Goal: Navigation & Orientation: Find specific page/section

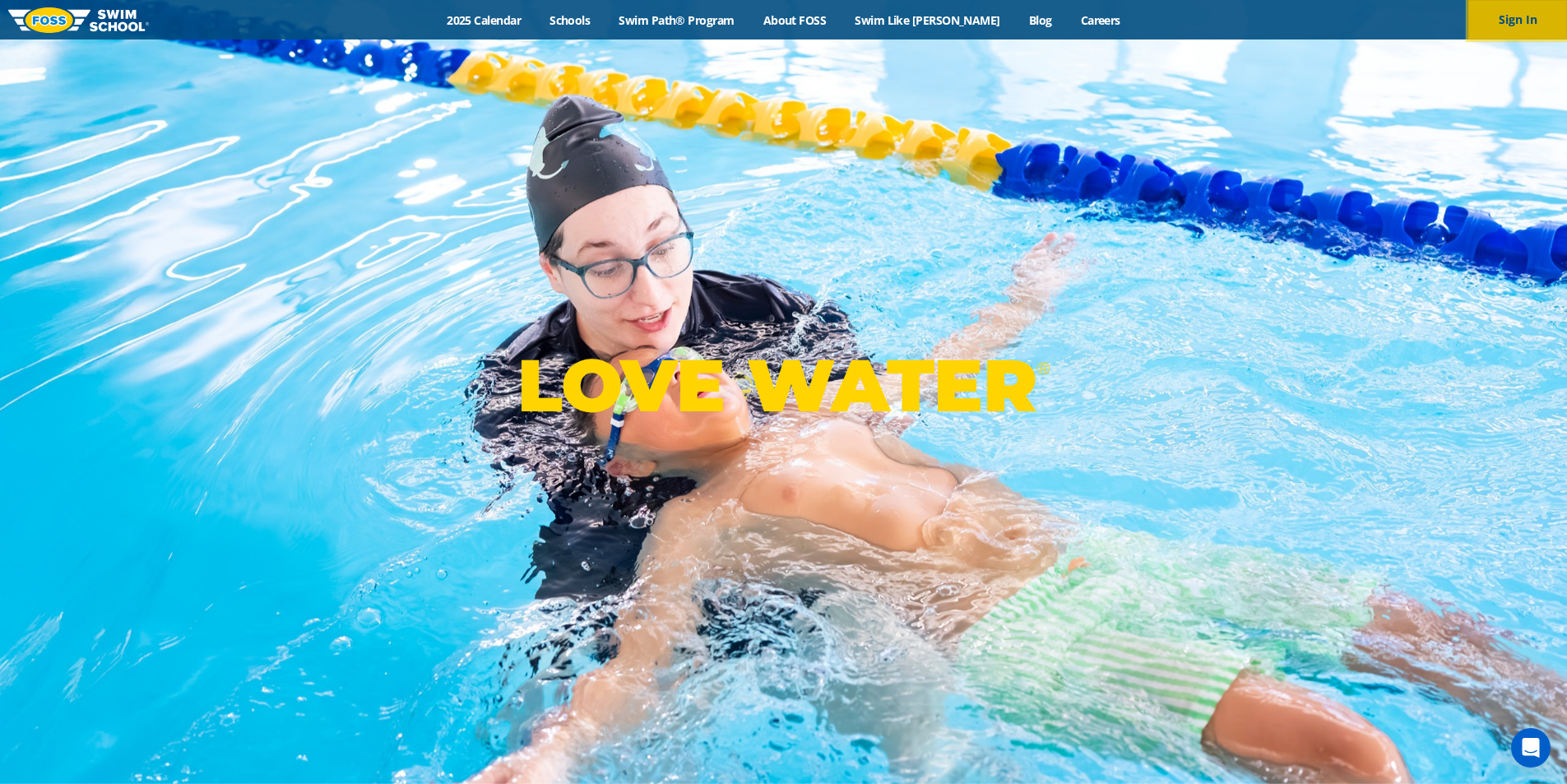
click at [1500, 23] on button "Sign In" at bounding box center [1517, 19] width 98 height 39
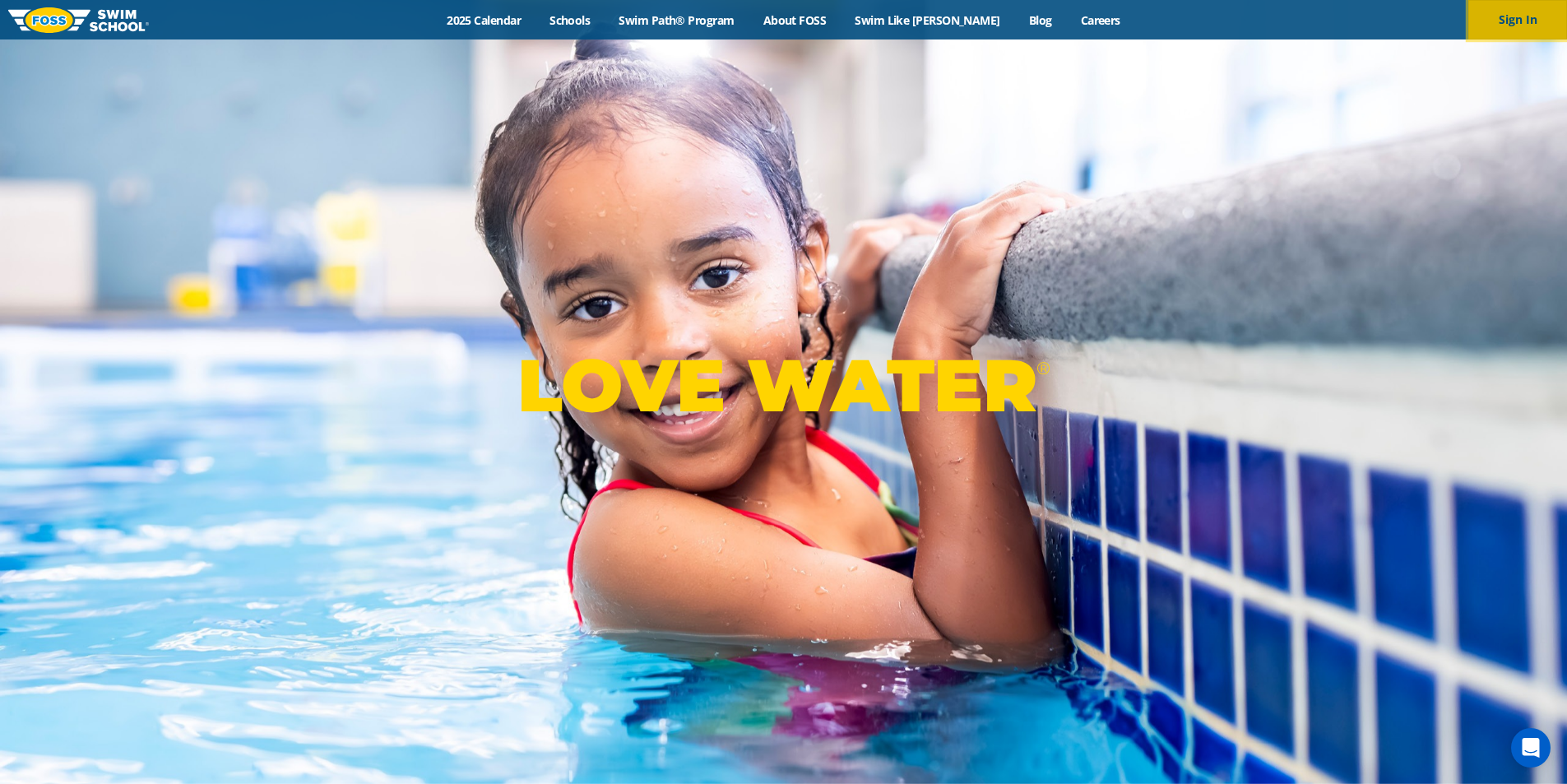
click at [1491, 22] on button "Sign In" at bounding box center [1517, 19] width 98 height 39
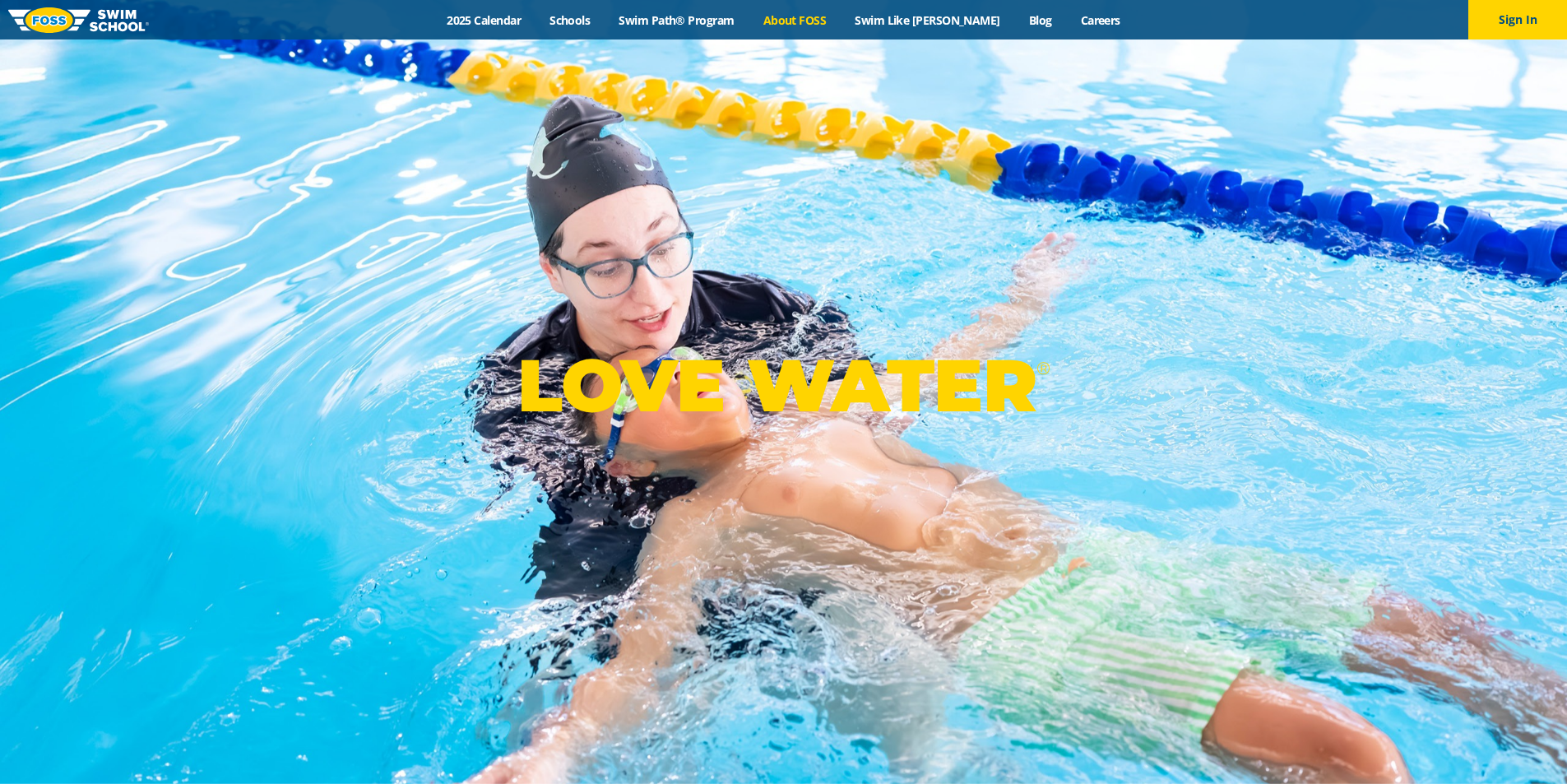
click at [812, 18] on link "About FOSS" at bounding box center [795, 20] width 92 height 16
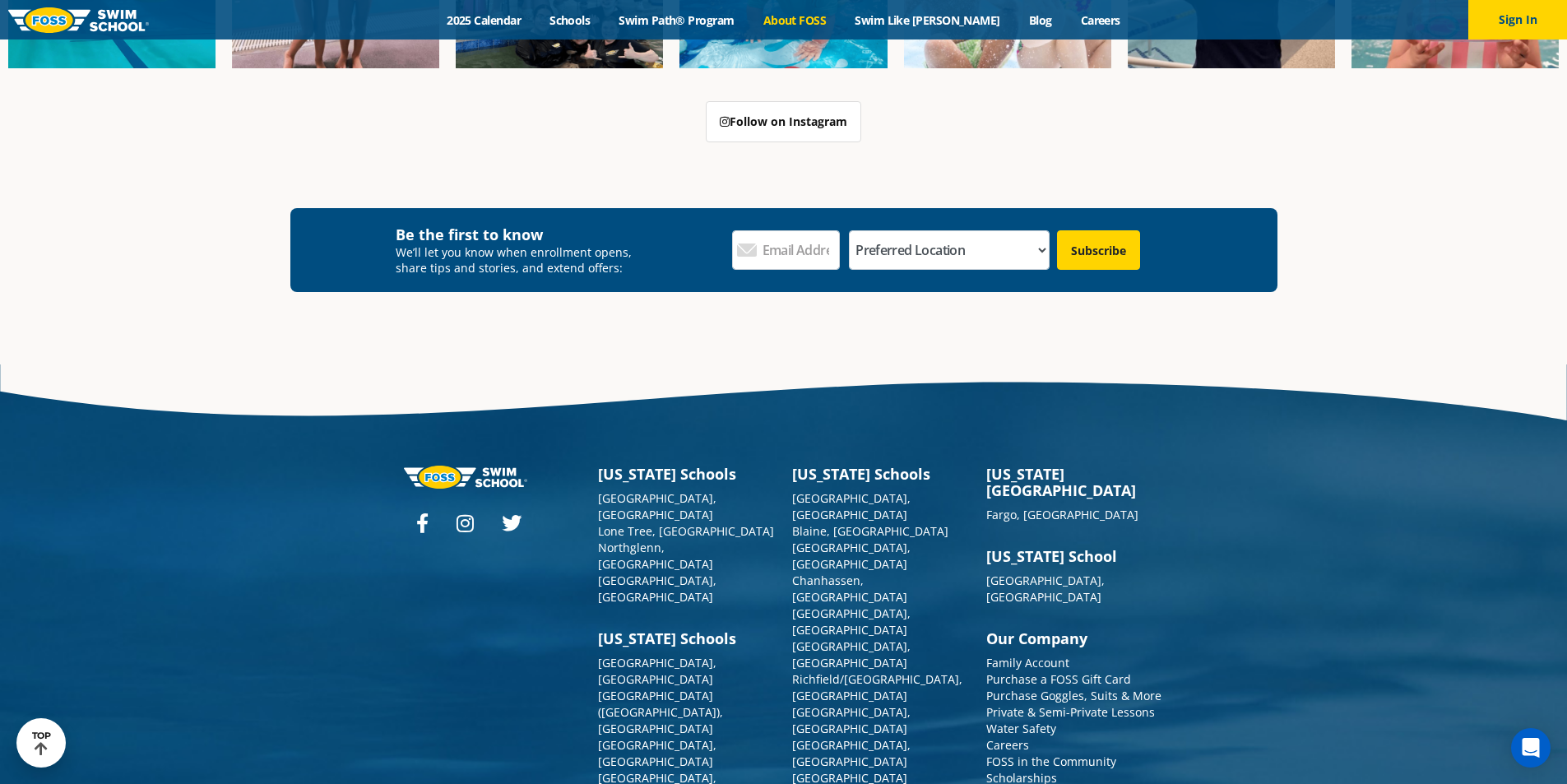
scroll to position [4428, 0]
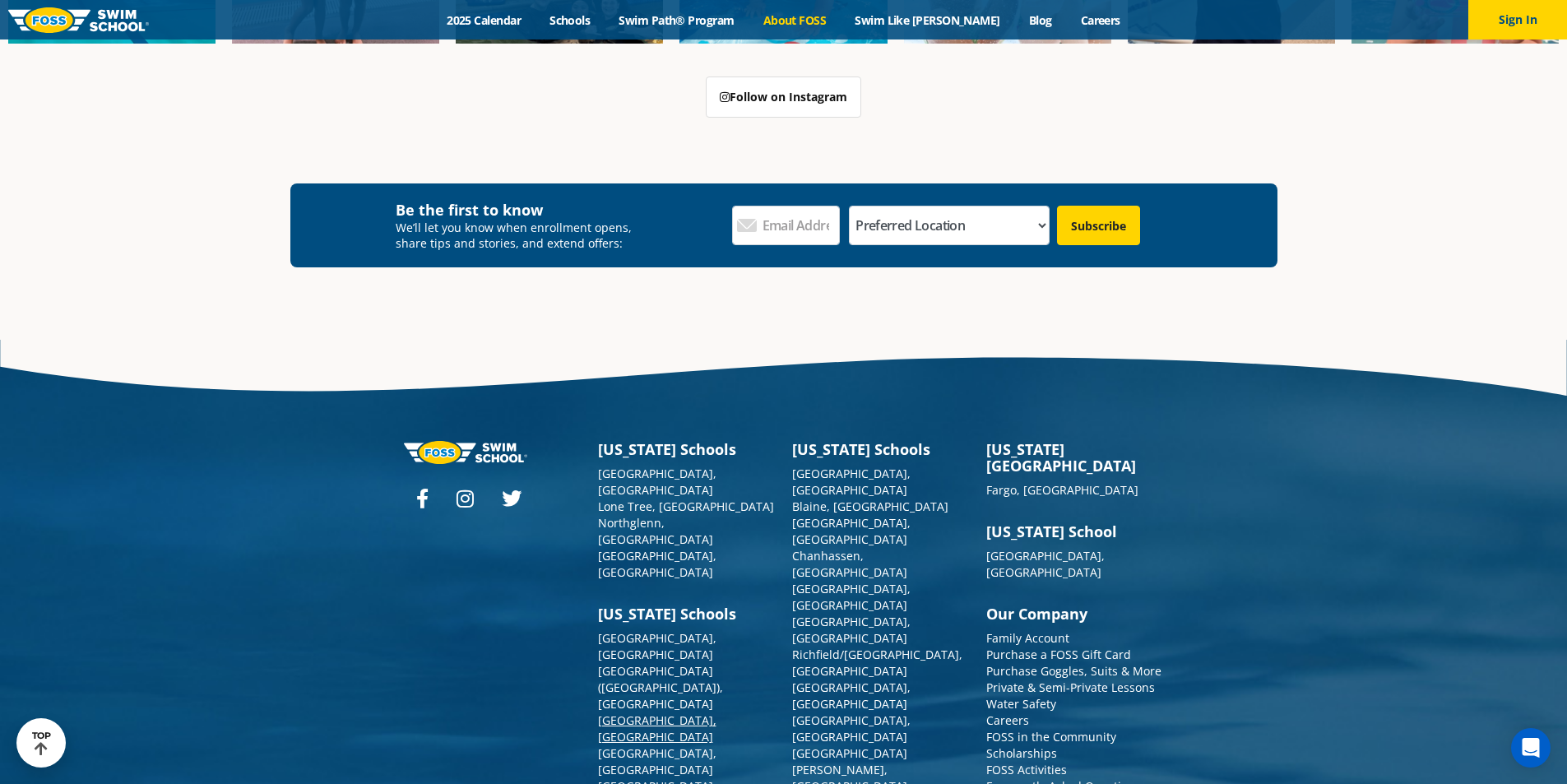
click at [634, 713] on link "[GEOGRAPHIC_DATA], [GEOGRAPHIC_DATA]" at bounding box center [657, 728] width 119 height 32
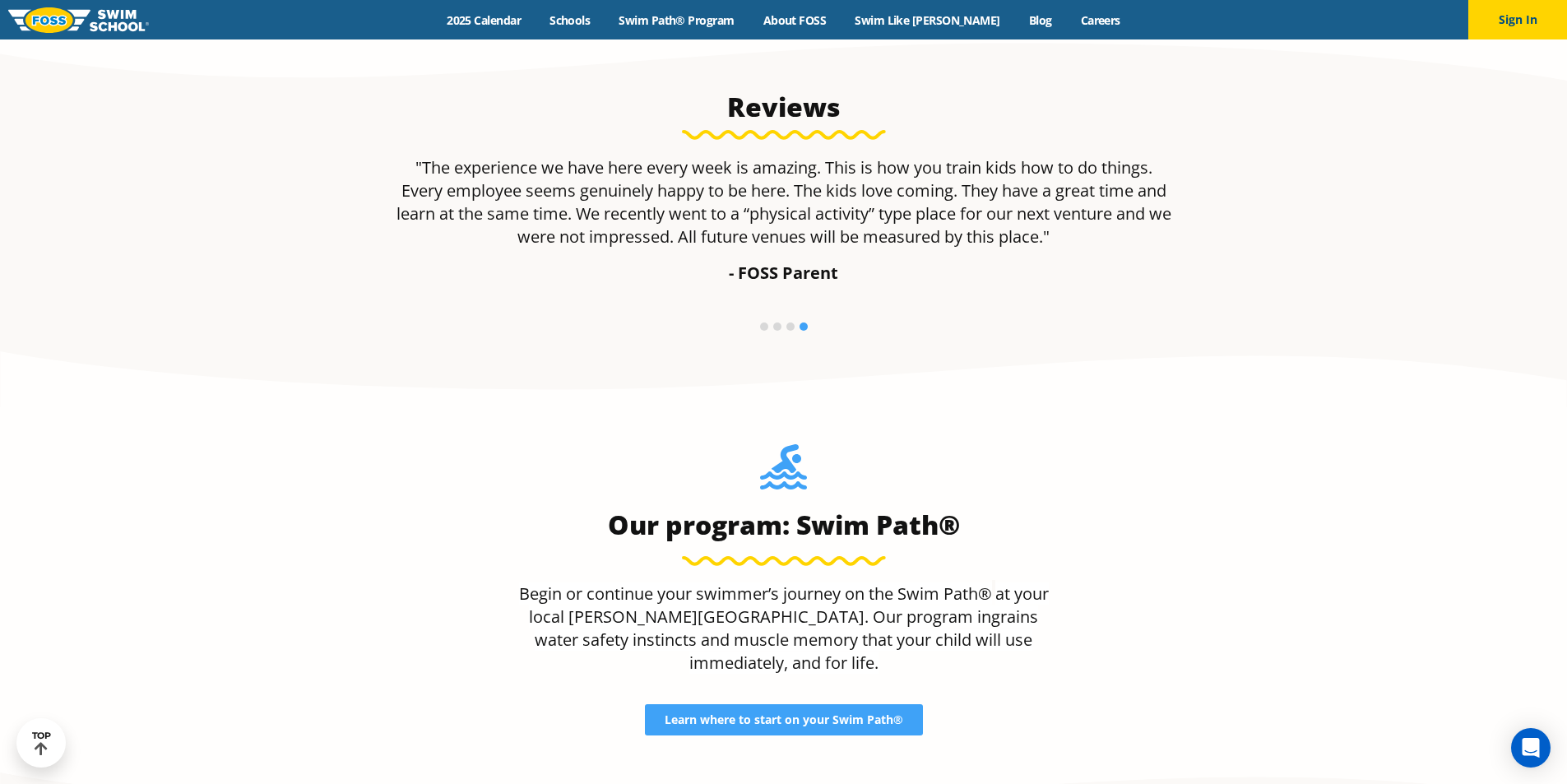
scroll to position [882, 0]
